Goal: Task Accomplishment & Management: Manage account settings

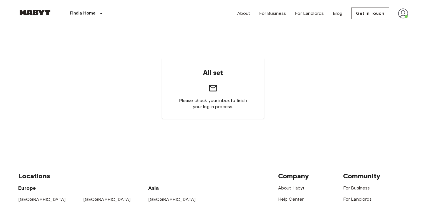
click at [405, 11] on img at bounding box center [403, 13] width 10 height 10
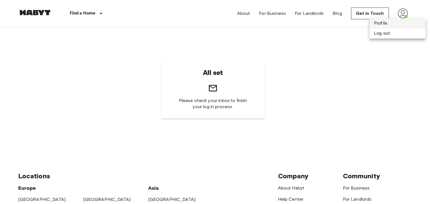
click at [393, 22] on li "Profile" at bounding box center [398, 23] width 56 height 10
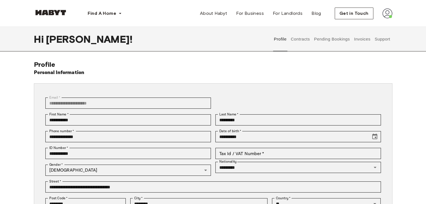
click at [301, 37] on button "Contracts" at bounding box center [300, 39] width 20 height 25
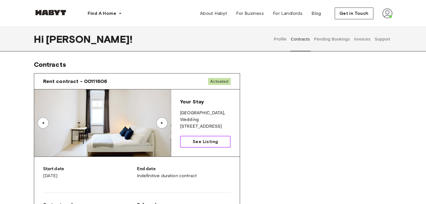
click at [197, 141] on span "See Listing" at bounding box center [205, 142] width 25 height 7
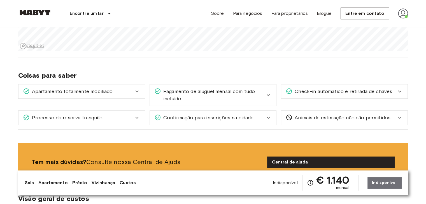
scroll to position [428, 0]
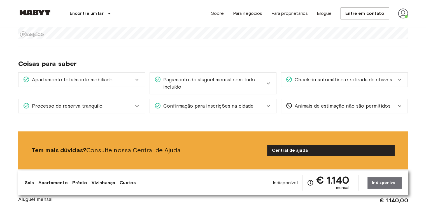
click at [266, 80] on icon at bounding box center [268, 83] width 7 height 7
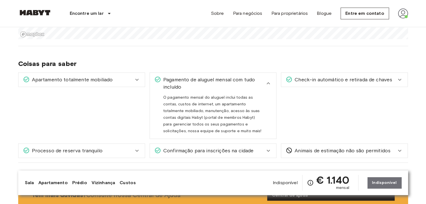
click at [138, 76] on icon at bounding box center [137, 79] width 7 height 7
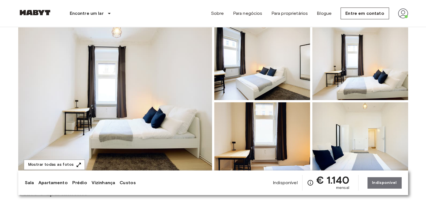
scroll to position [0, 0]
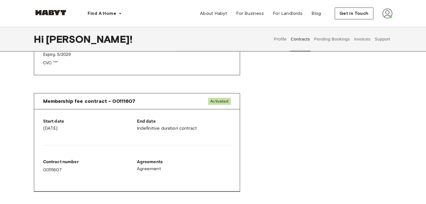
scroll to position [252, 0]
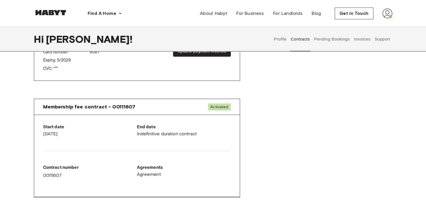
click at [101, 106] on span "Membership fee contract - 00111607" at bounding box center [89, 107] width 92 height 7
click at [218, 109] on span "Activated" at bounding box center [219, 107] width 22 height 7
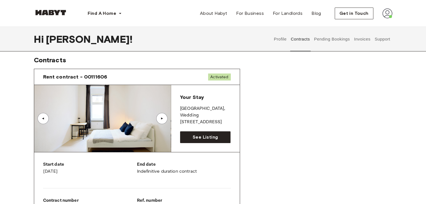
scroll to position [0, 0]
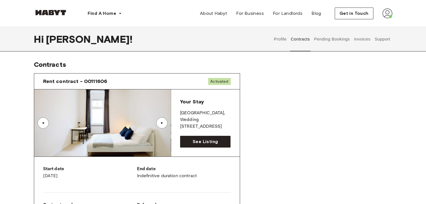
click at [334, 39] on button "Pending Bookings" at bounding box center [331, 39] width 37 height 25
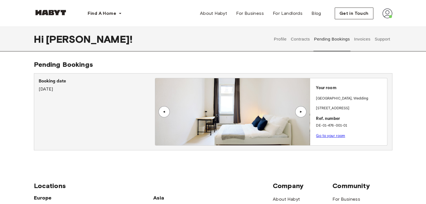
click at [331, 137] on link "Go to your room" at bounding box center [330, 136] width 29 height 4
click at [278, 37] on button "Profile" at bounding box center [280, 39] width 14 height 25
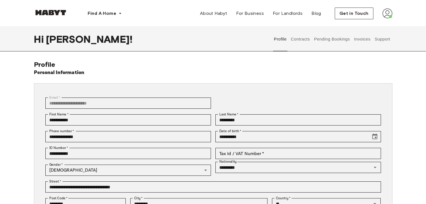
click at [300, 41] on button "Contracts" at bounding box center [300, 39] width 20 height 25
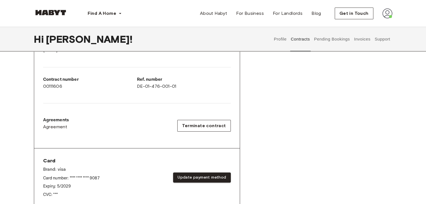
scroll to position [168, 0]
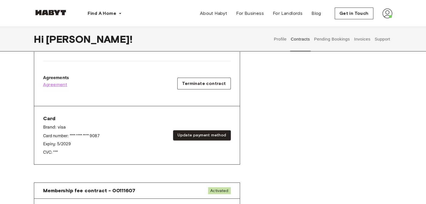
click at [52, 87] on span "Agreement" at bounding box center [55, 85] width 24 height 7
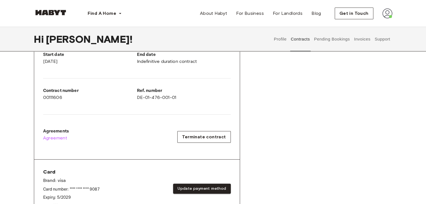
scroll to position [112, 0]
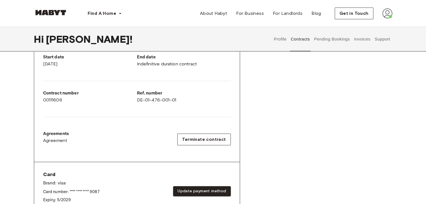
click at [383, 39] on button "Support" at bounding box center [382, 39] width 17 height 25
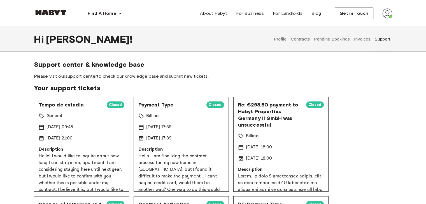
click at [79, 78] on link "support center" at bounding box center [81, 76] width 32 height 5
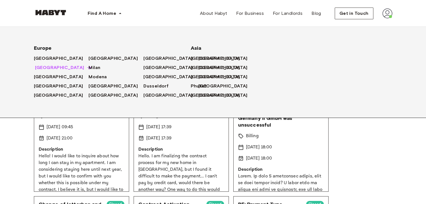
click at [44, 68] on span "[GEOGRAPHIC_DATA]" at bounding box center [59, 67] width 49 height 7
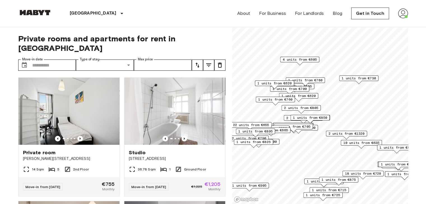
click at [209, 62] on icon "tune" at bounding box center [208, 65] width 7 height 7
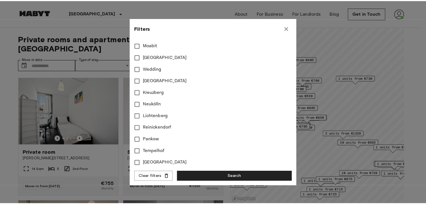
scroll to position [196, 0]
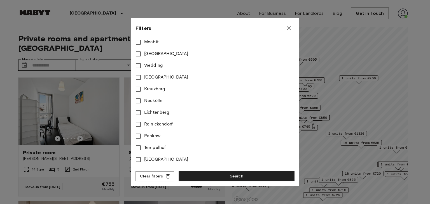
click at [152, 66] on span "Wedding" at bounding box center [153, 65] width 19 height 7
type input "**"
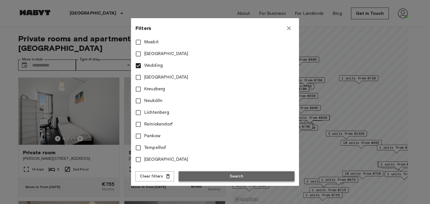
click at [206, 176] on button "Search" at bounding box center [237, 177] width 116 height 10
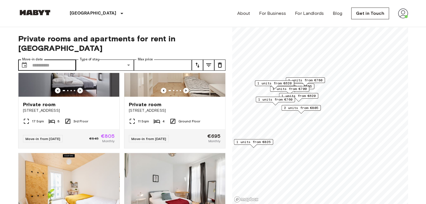
scroll to position [47, 0]
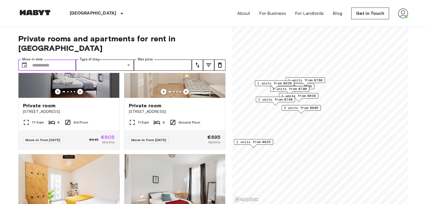
click at [69, 60] on input "Move-in date" at bounding box center [54, 65] width 44 height 11
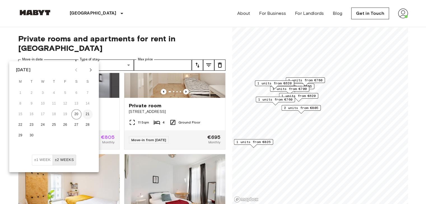
click at [85, 115] on button "21" at bounding box center [88, 115] width 10 height 10
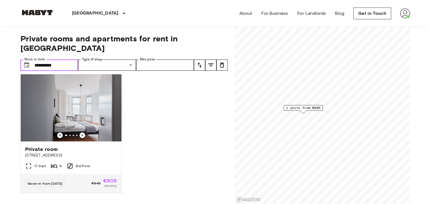
scroll to position [1, 0]
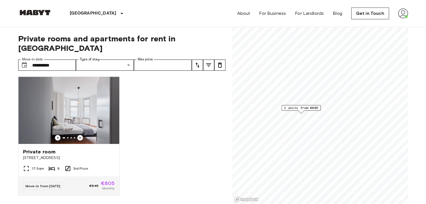
click at [208, 62] on icon "tune" at bounding box center [208, 65] width 7 height 7
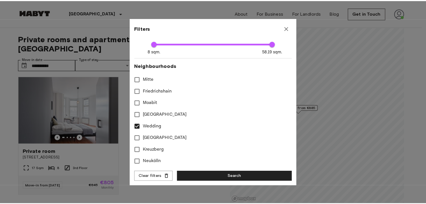
scroll to position [168, 0]
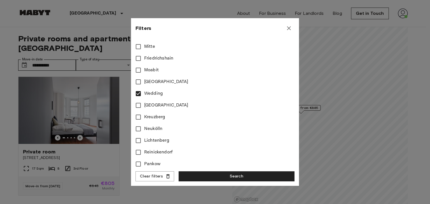
drag, startPoint x: 213, startPoint y: 174, endPoint x: 211, endPoint y: 172, distance: 3.3
click at [213, 174] on button "Search" at bounding box center [237, 177] width 116 height 10
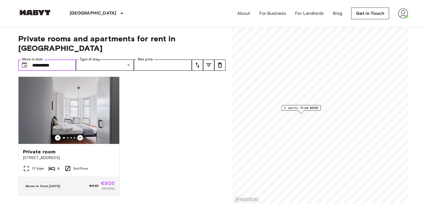
click at [63, 60] on input "**********" at bounding box center [54, 65] width 44 height 11
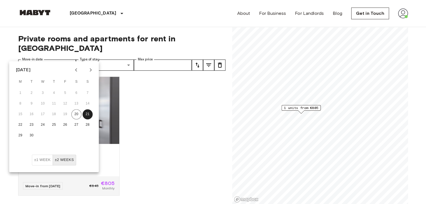
click at [90, 68] on icon "Next month" at bounding box center [90, 70] width 7 height 7
click at [87, 124] on button "26" at bounding box center [88, 125] width 10 height 10
type input "**********"
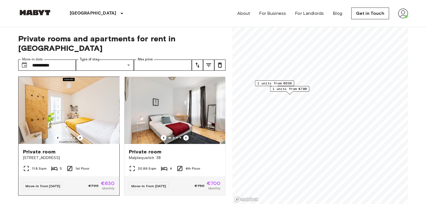
click at [45, 155] on span "Müllerstraße 55A" at bounding box center [69, 158] width 92 height 6
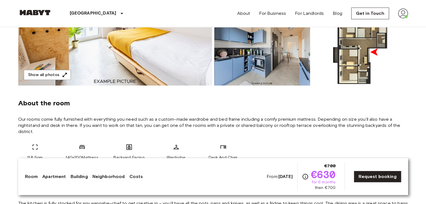
scroll to position [84, 0]
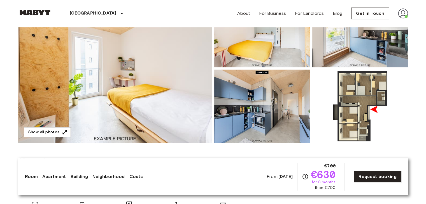
click at [404, 13] on img at bounding box center [403, 13] width 10 height 10
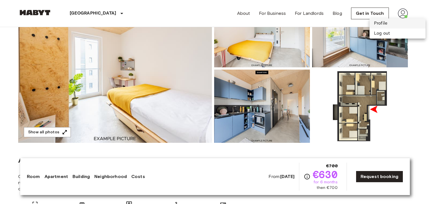
click at [386, 21] on li "Profile" at bounding box center [398, 23] width 56 height 10
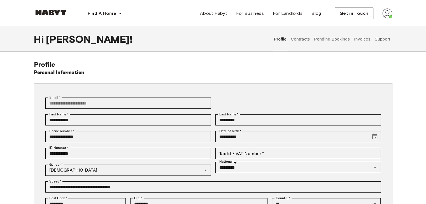
click at [308, 40] on button "Contracts" at bounding box center [300, 39] width 20 height 25
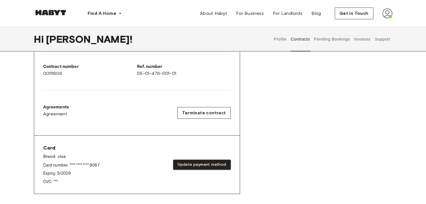
scroll to position [140, 0]
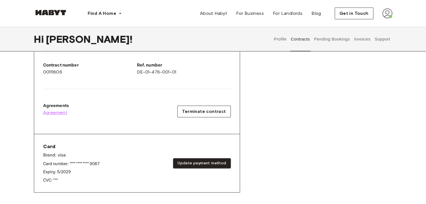
click at [58, 112] on span "Agreement" at bounding box center [55, 113] width 24 height 7
